Goal: Check status: Check status

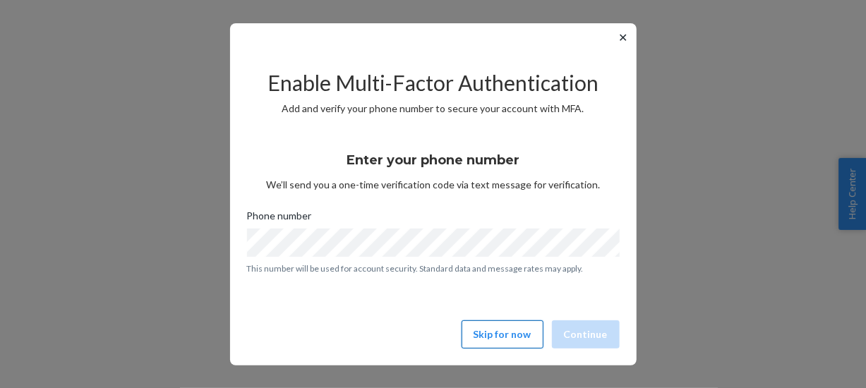
click at [496, 343] on button "Skip for now" at bounding box center [503, 335] width 82 height 28
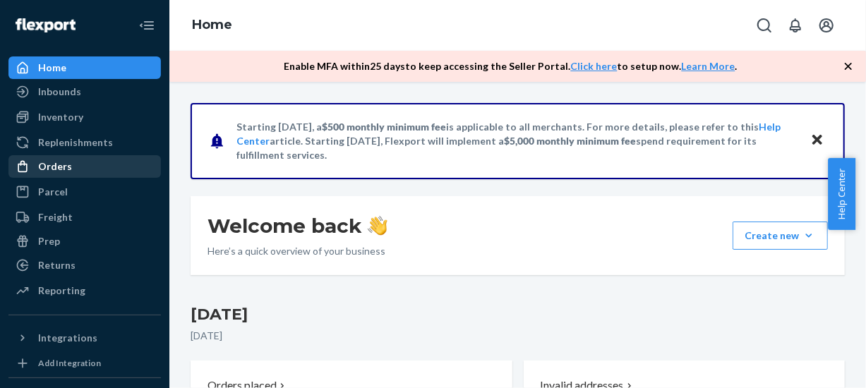
click at [64, 170] on div "Orders" at bounding box center [55, 167] width 34 height 14
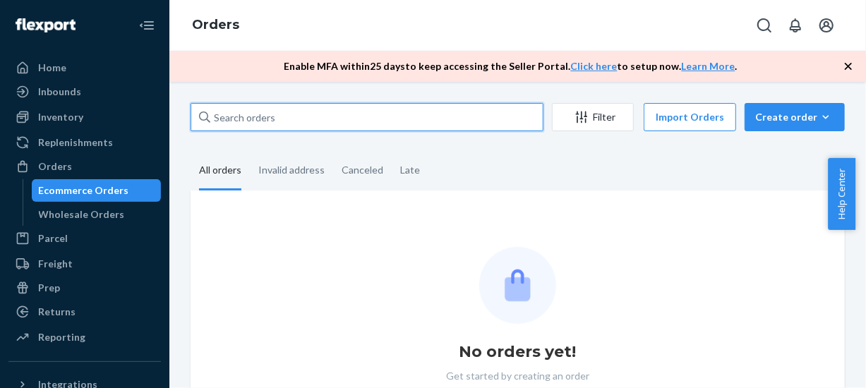
click at [359, 112] on input "text" at bounding box center [367, 117] width 353 height 28
paste input "MU02415457524"
type input "MU02415457524"
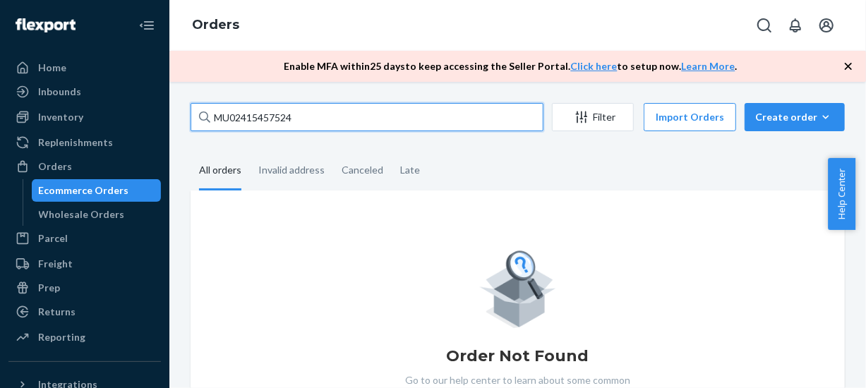
click at [359, 112] on input "MU02415457524" at bounding box center [367, 117] width 353 height 28
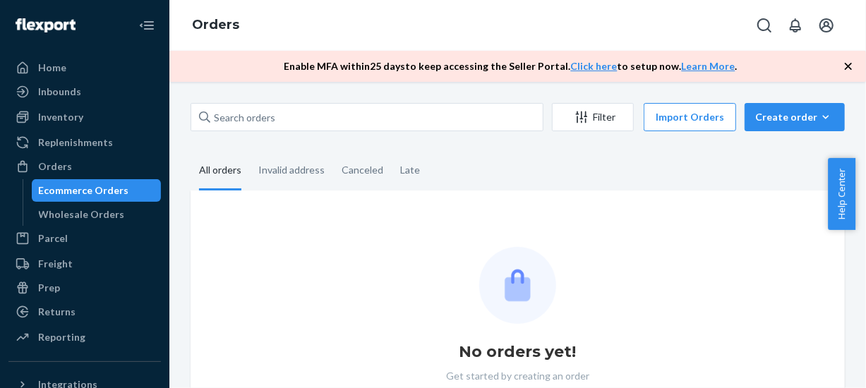
click at [363, 150] on div "Filter Import Orders Create order Ecommerce order Removal order All orders Inva…" at bounding box center [518, 277] width 676 height 348
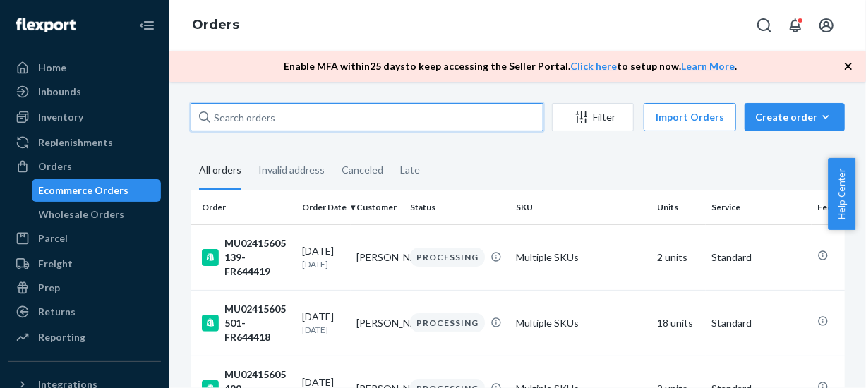
click at [325, 122] on input "text" at bounding box center [367, 117] width 353 height 28
paste input "MU02415457524"
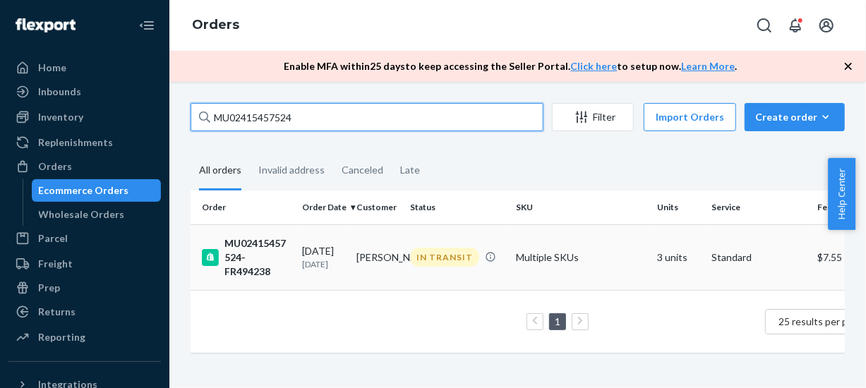
type input "MU02415457524"
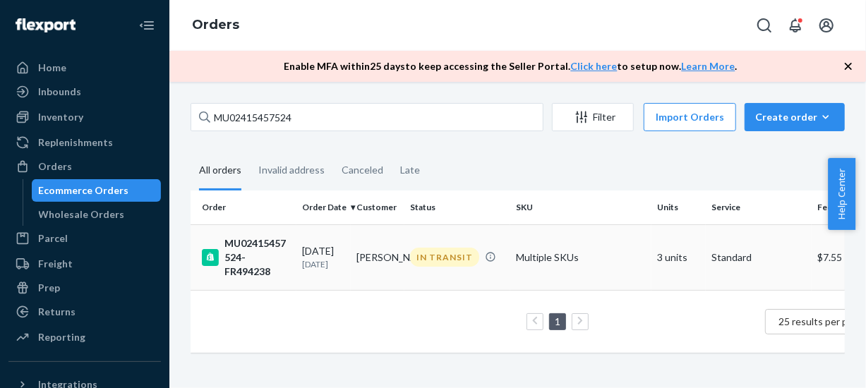
click at [318, 244] on div "[DATE] [DATE]" at bounding box center [323, 257] width 43 height 26
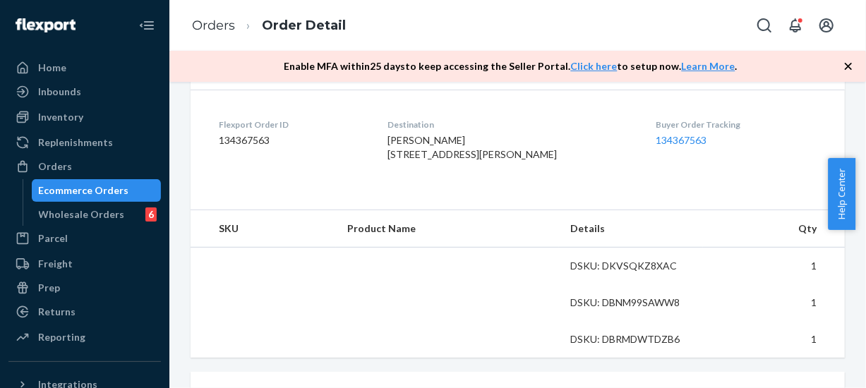
scroll to position [636, 0]
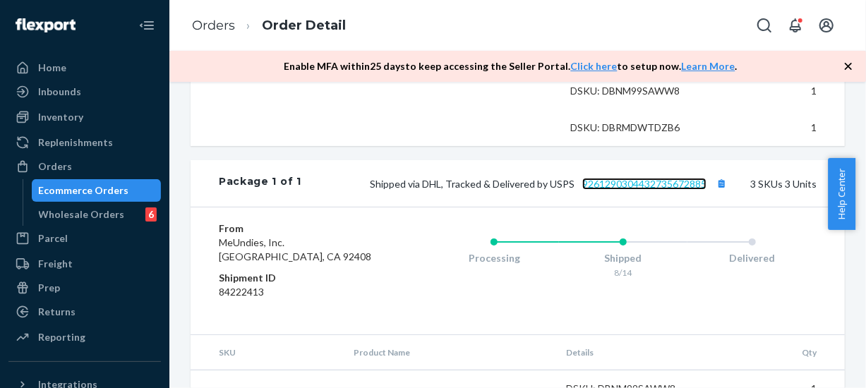
click at [668, 190] on link "9261290304432735672885" at bounding box center [645, 184] width 124 height 12
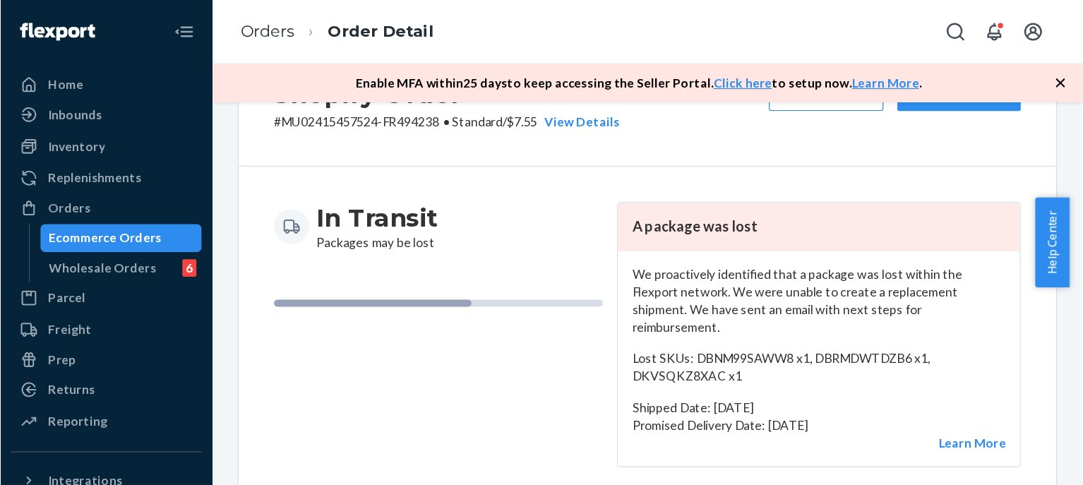
scroll to position [0, 0]
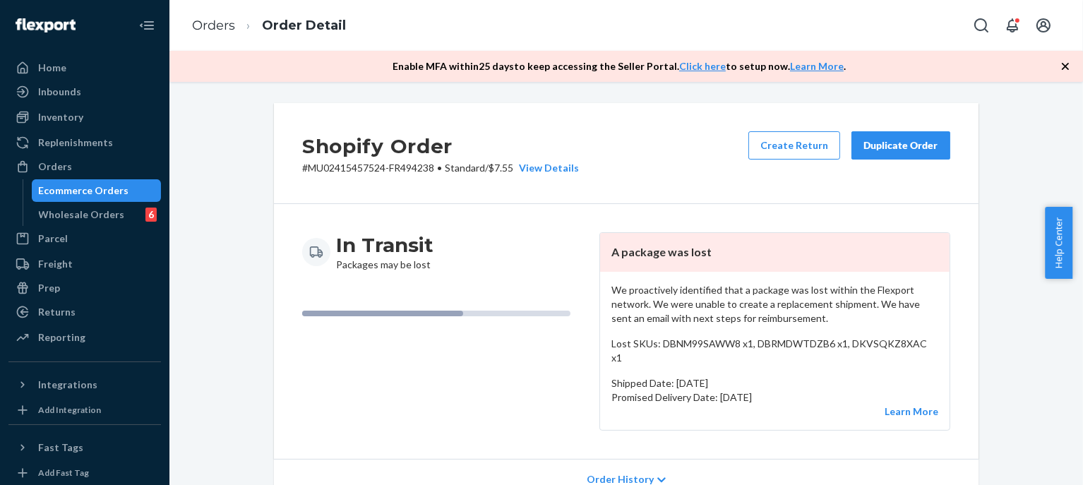
drag, startPoint x: 1004, startPoint y: 170, endPoint x: 746, endPoint y: 52, distance: 283.7
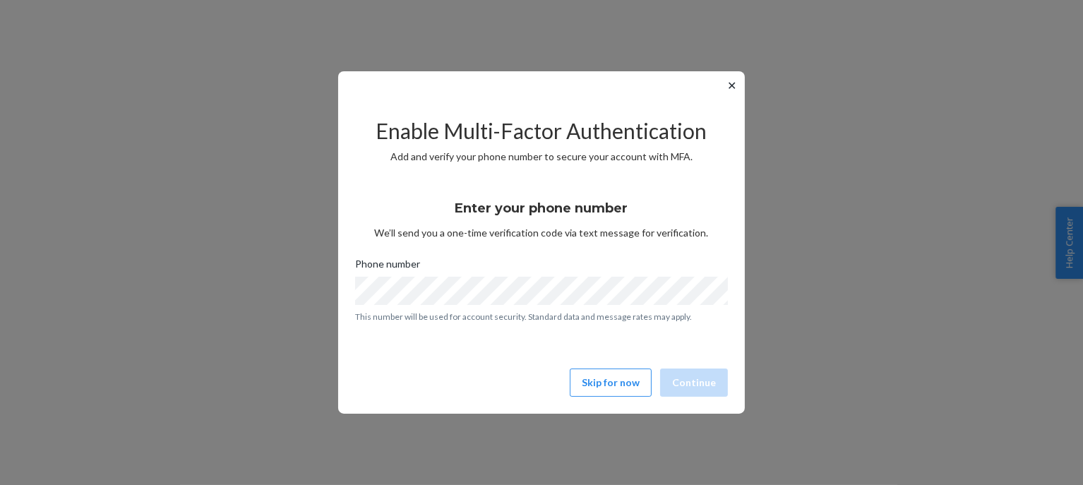
click at [630, 399] on div "Enable Multi-Factor Authentication Add and verify your phone number to secure y…" at bounding box center [541, 251] width 373 height 303
click at [631, 386] on button "Skip for now" at bounding box center [611, 383] width 82 height 28
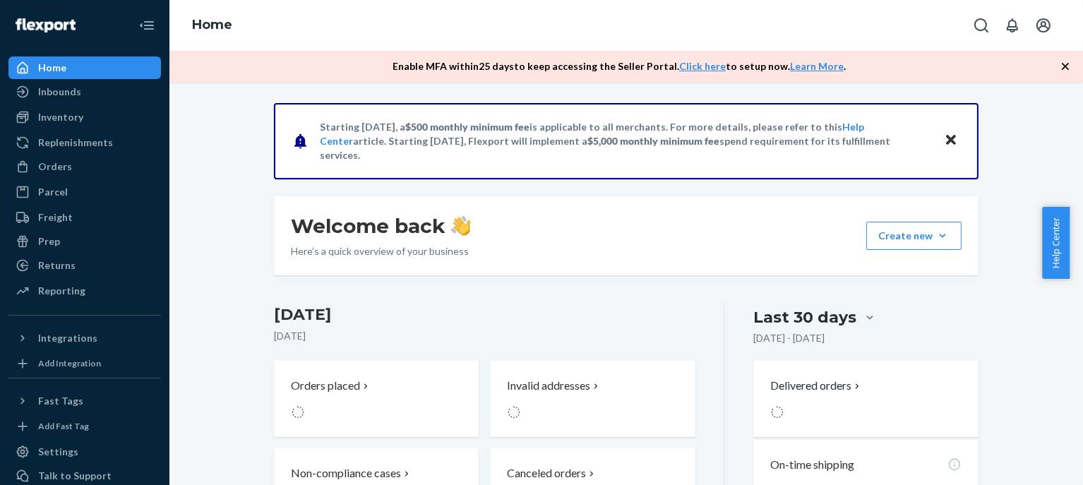
click at [110, 178] on div "Orders Ecommerce Orders Wholesale Orders" at bounding box center [84, 167] width 153 height 24
click at [110, 174] on div "Orders" at bounding box center [85, 167] width 150 height 20
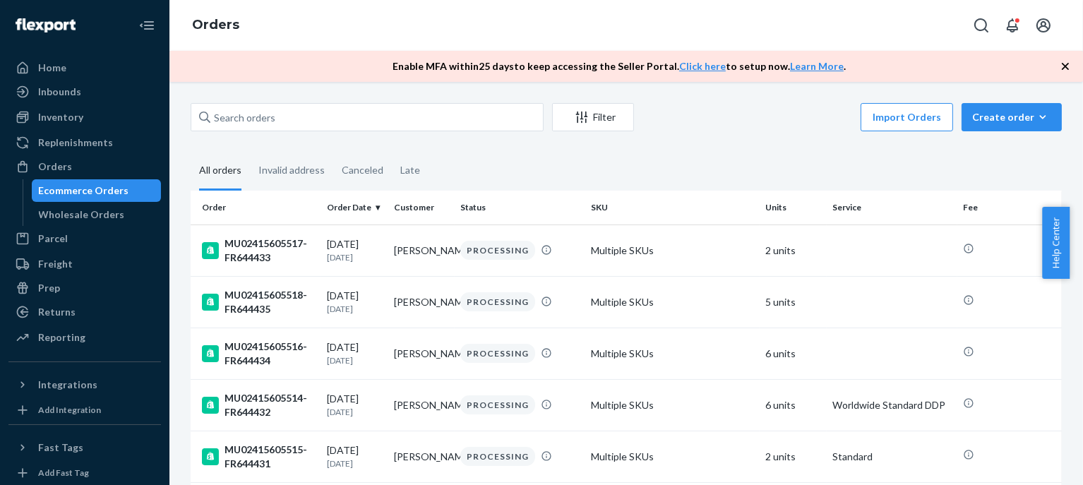
click at [356, 134] on div "Filter Import Orders Create order Ecommerce order Removal order" at bounding box center [626, 119] width 871 height 32
click at [359, 119] on input "text" at bounding box center [367, 117] width 353 height 28
paste input "MU02415600727"
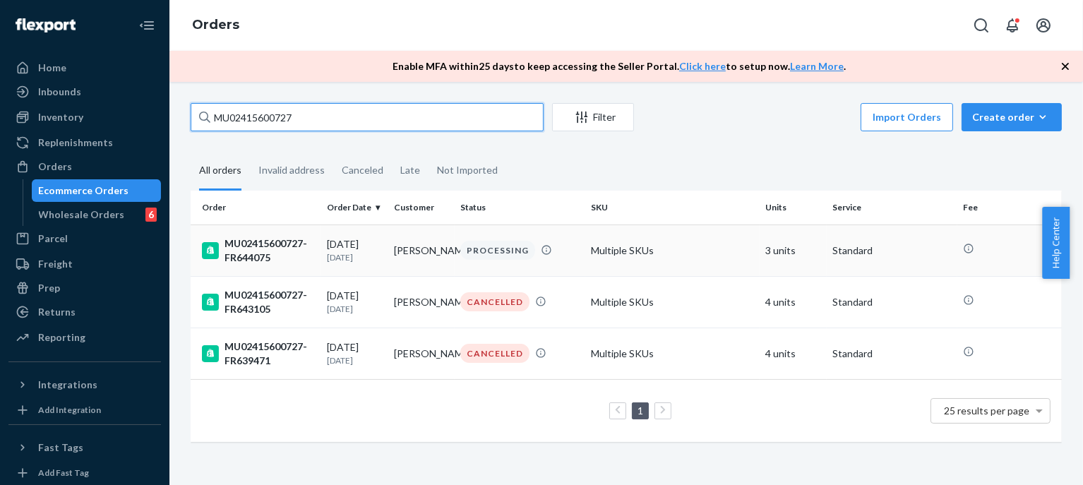
type input "MU02415600727"
click at [299, 241] on div "MU02415600727-FR644075" at bounding box center [259, 251] width 114 height 28
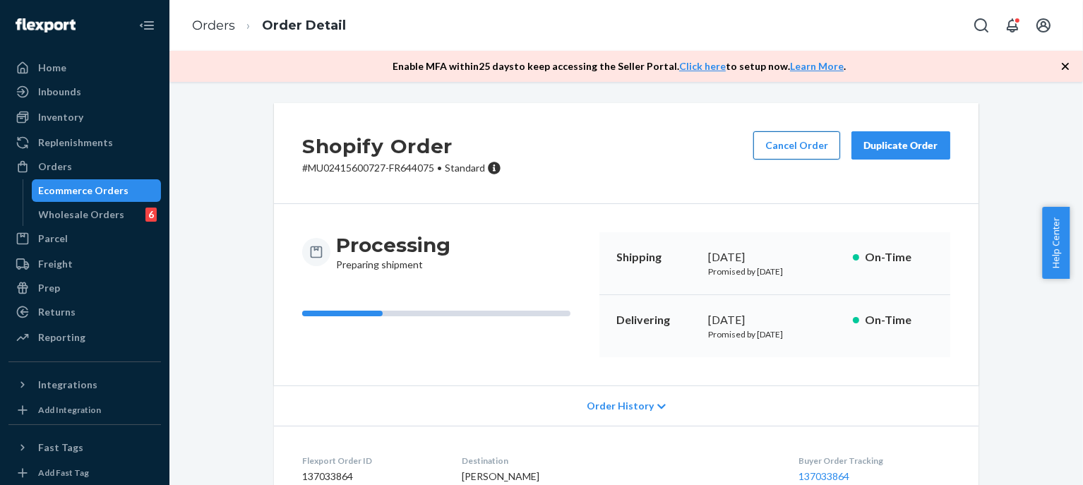
click at [812, 157] on button "Cancel Order" at bounding box center [796, 145] width 87 height 28
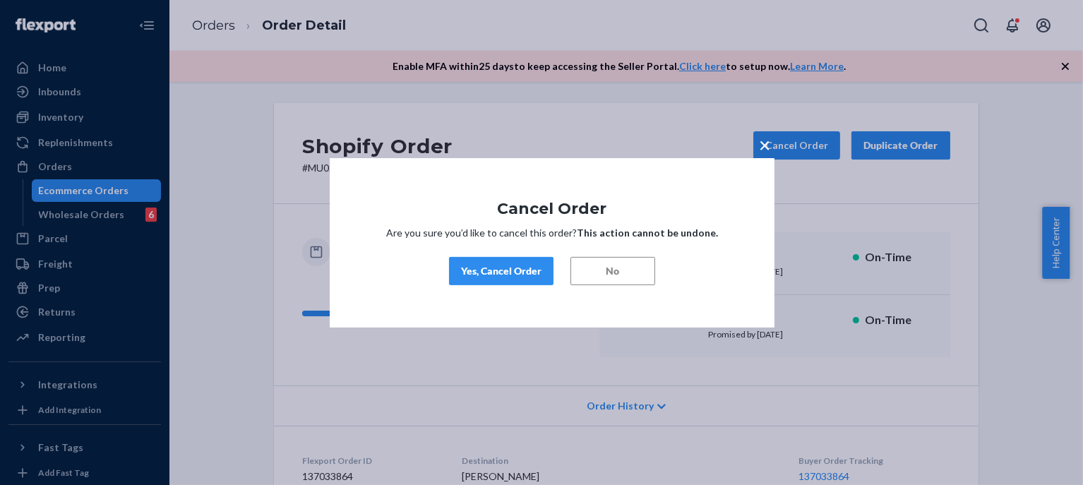
click at [520, 271] on div "Yes, Cancel Order" at bounding box center [501, 271] width 81 height 14
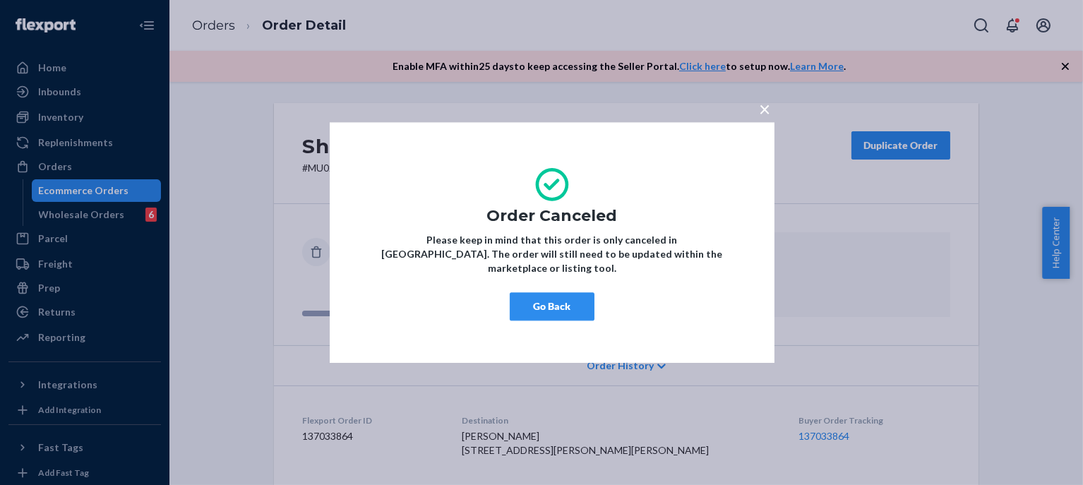
click at [584, 314] on div "× Order Canceled Please keep in mind that this order is only canceled in Flexpo…" at bounding box center [552, 242] width 445 height 241
click at [583, 309] on button "Go Back" at bounding box center [552, 306] width 85 height 28
